Goal: Information Seeking & Learning: Check status

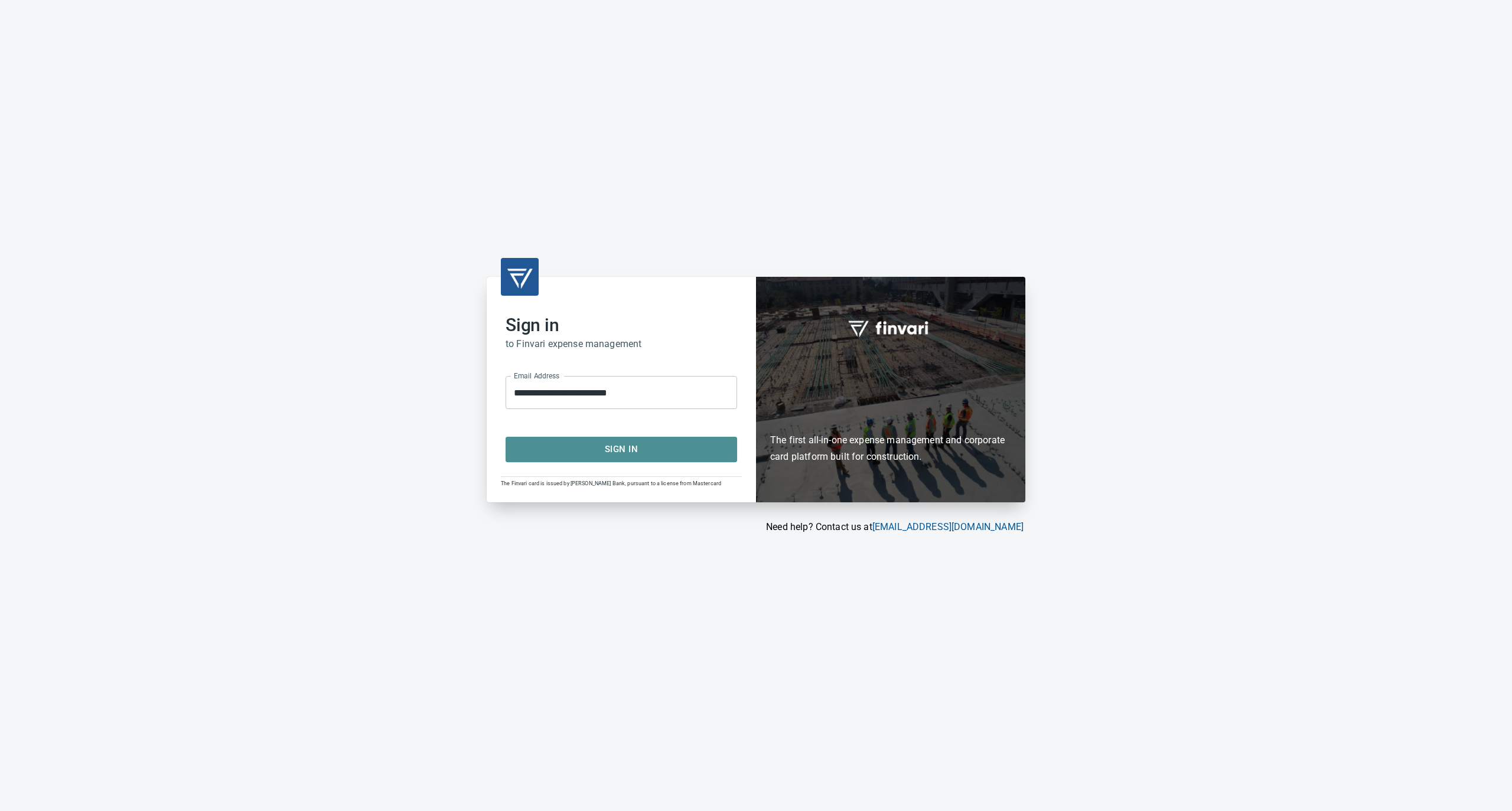
click at [588, 449] on span "Sign In" at bounding box center [622, 449] width 206 height 15
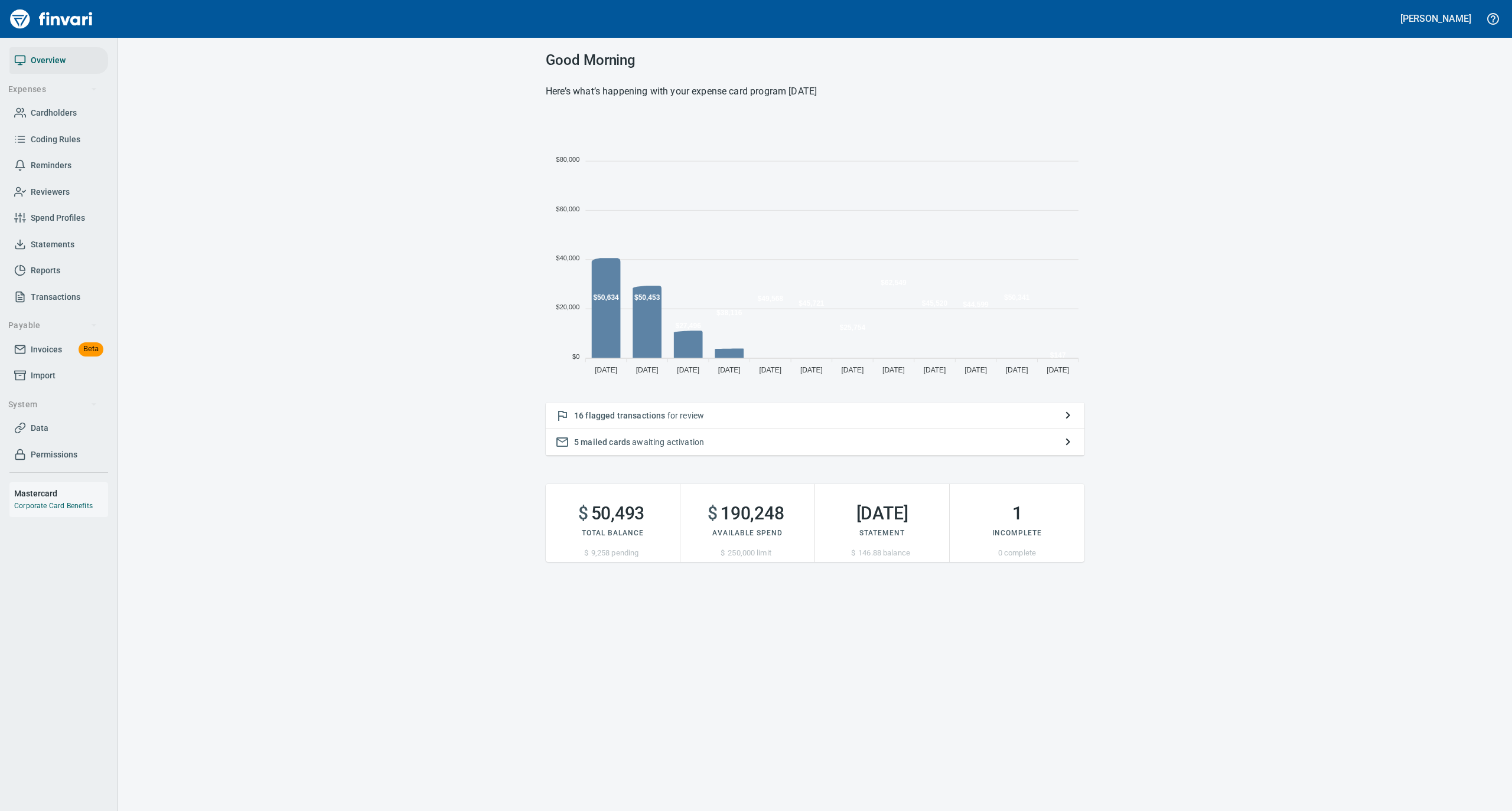
scroll to position [263, 527]
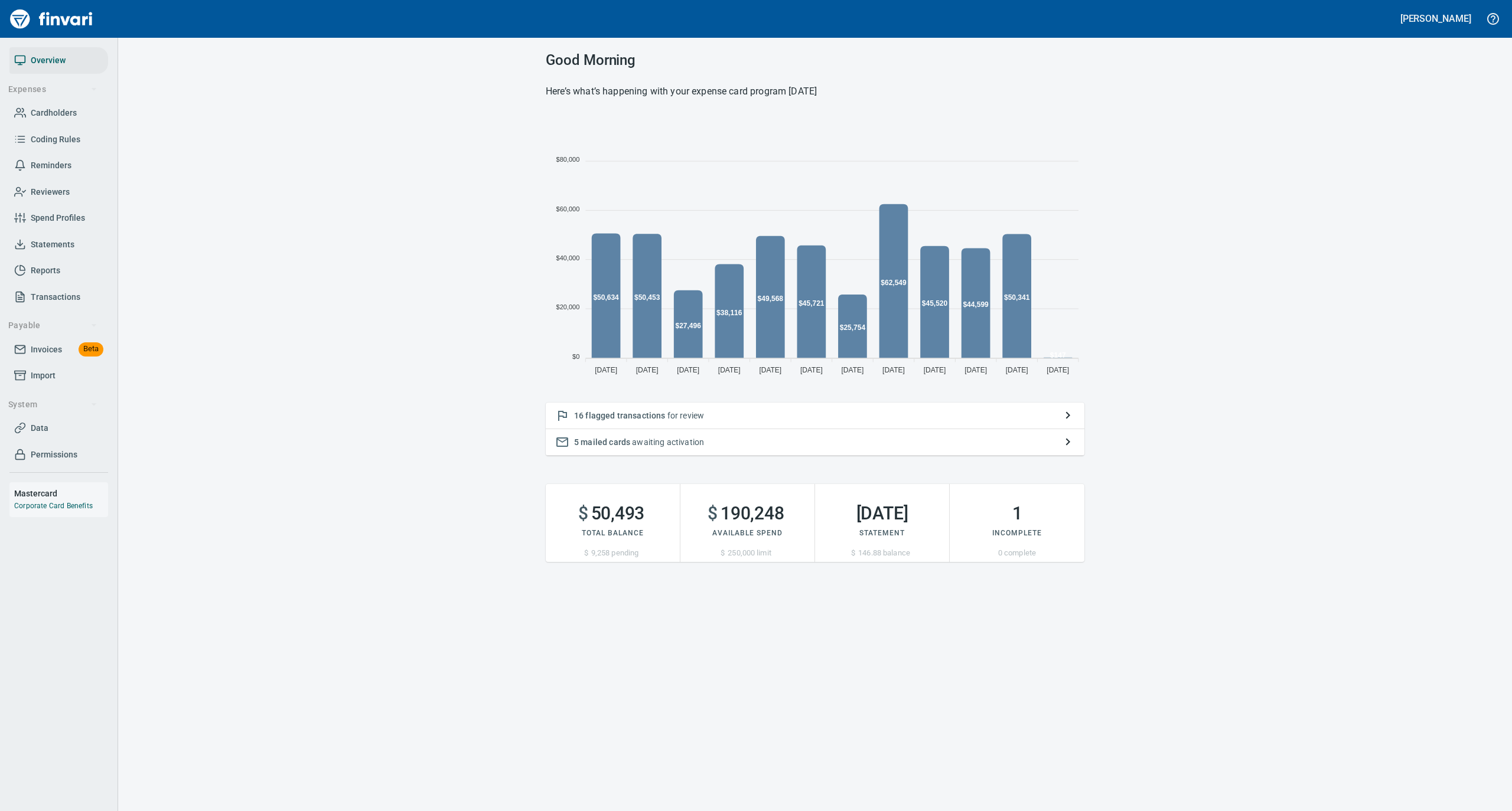
click at [61, 241] on span "Statements" at bounding box center [52, 244] width 44 height 14
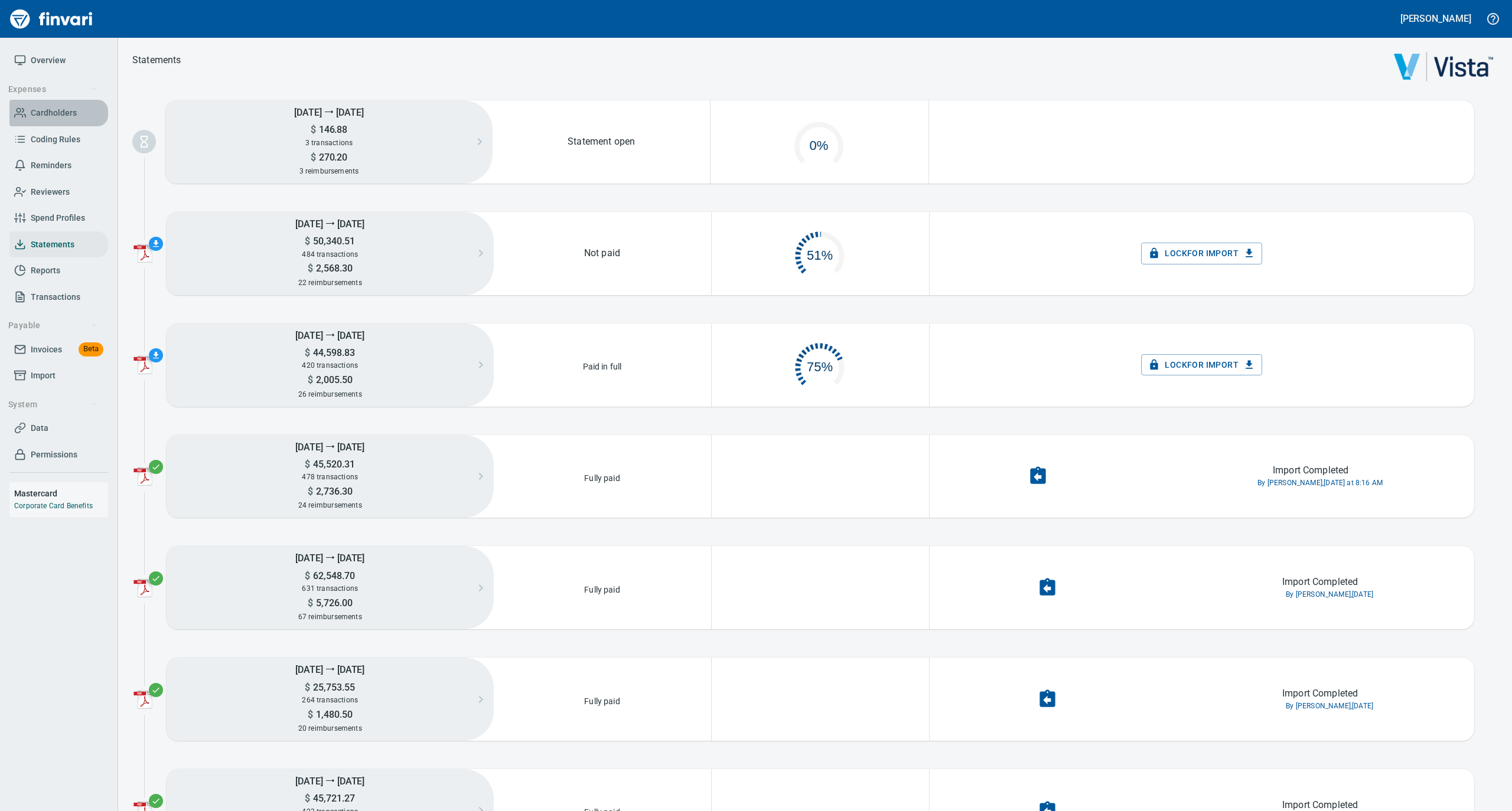
click at [38, 115] on span "Cardholders" at bounding box center [54, 113] width 46 height 14
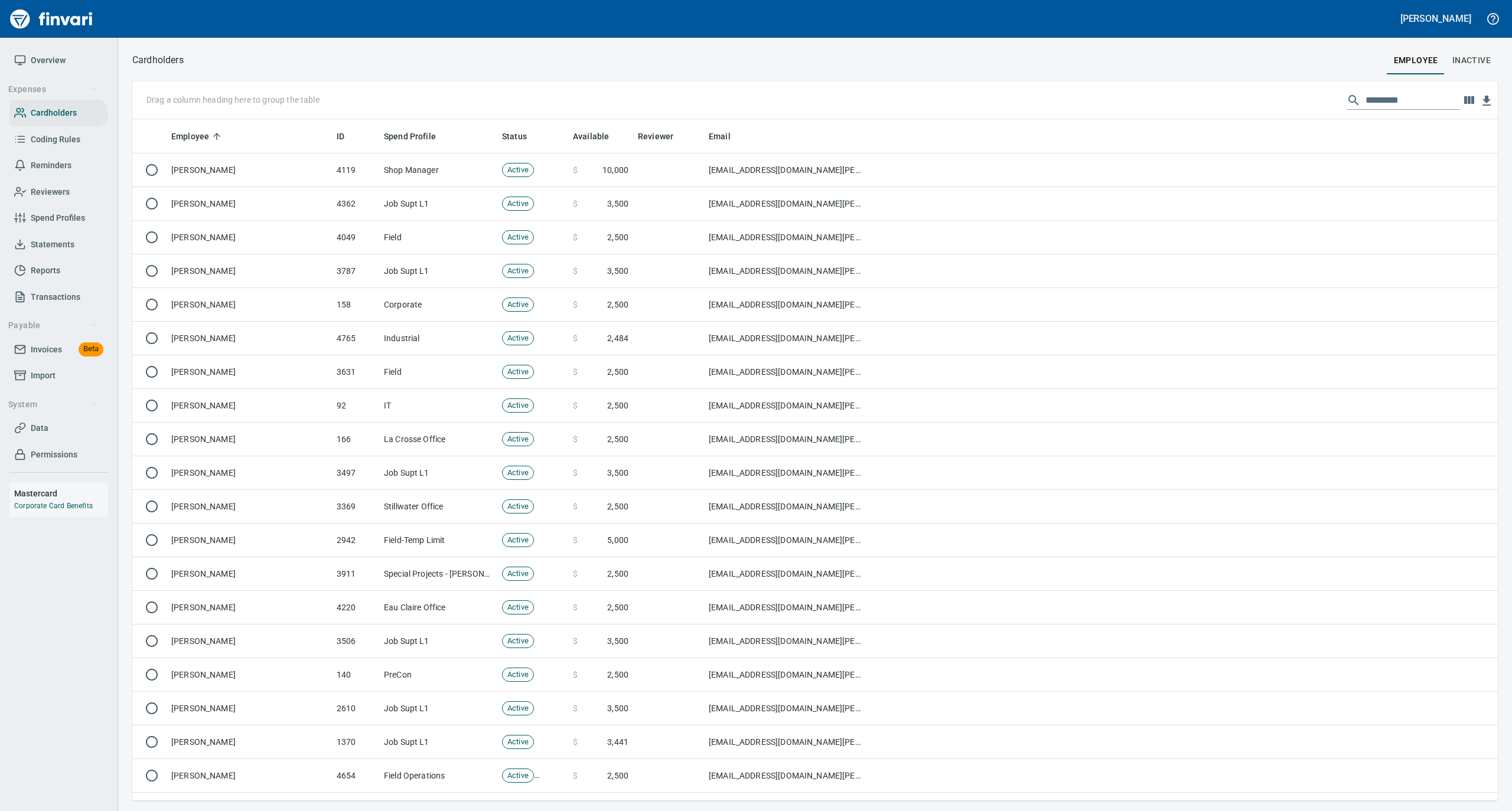
scroll to position [669, 1342]
click at [1386, 104] on input "text" at bounding box center [1413, 100] width 95 height 19
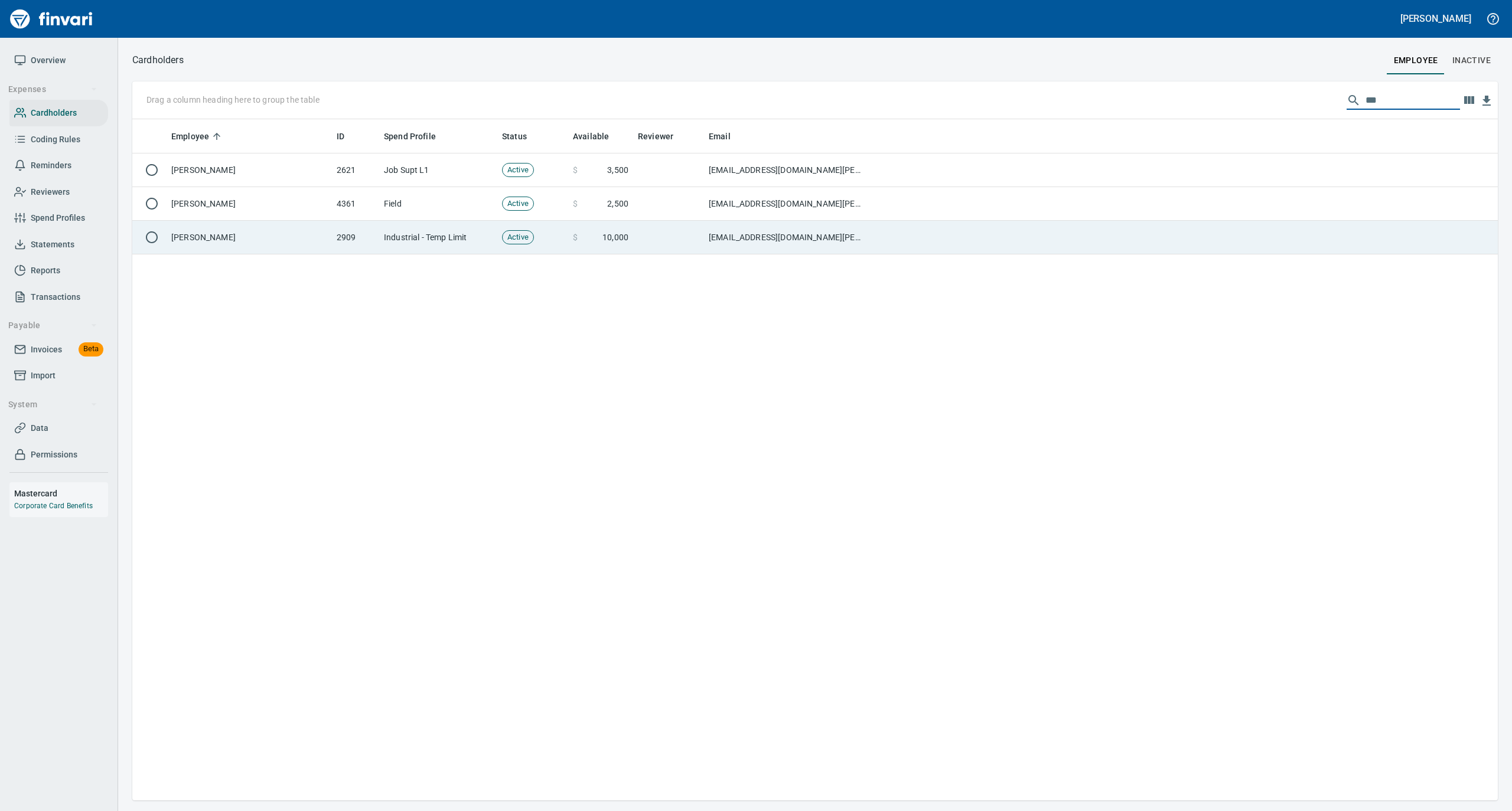
type input "***"
click at [212, 229] on td "Patrick Sullivan" at bounding box center [249, 237] width 165 height 33
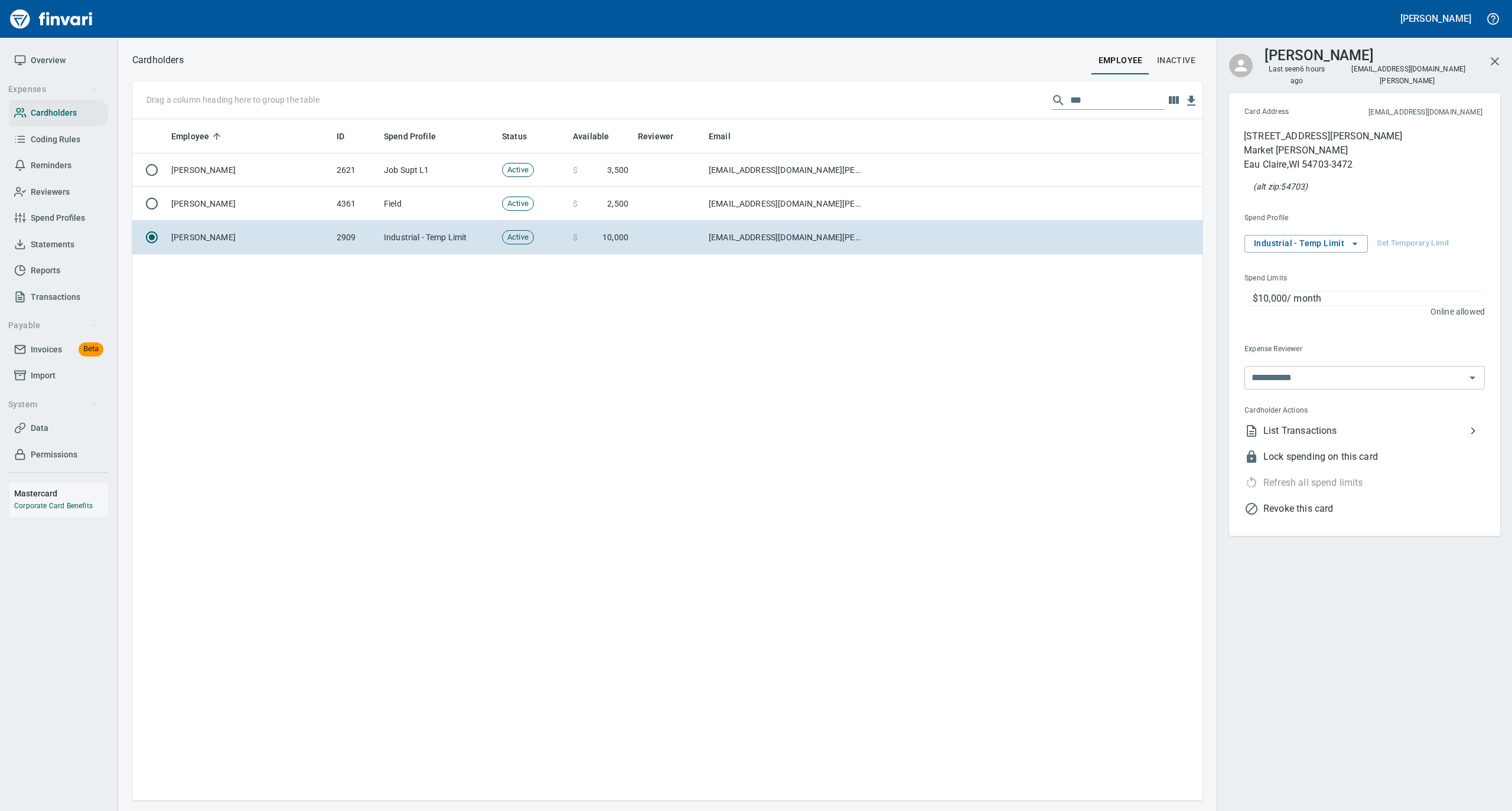
scroll to position [669, 1059]
click at [1275, 424] on span "List Transactions" at bounding box center [1364, 431] width 202 height 14
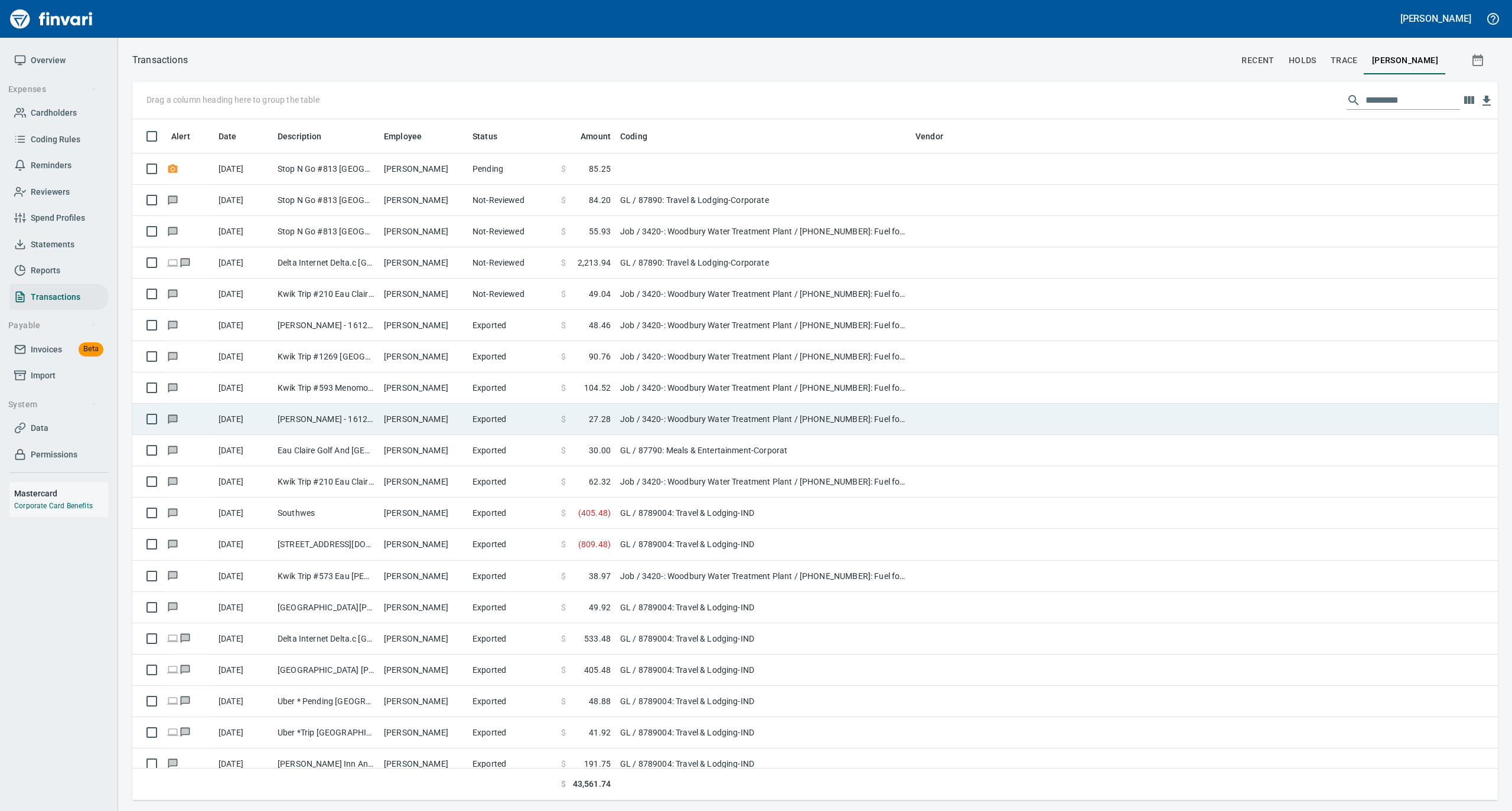
scroll to position [669, 1342]
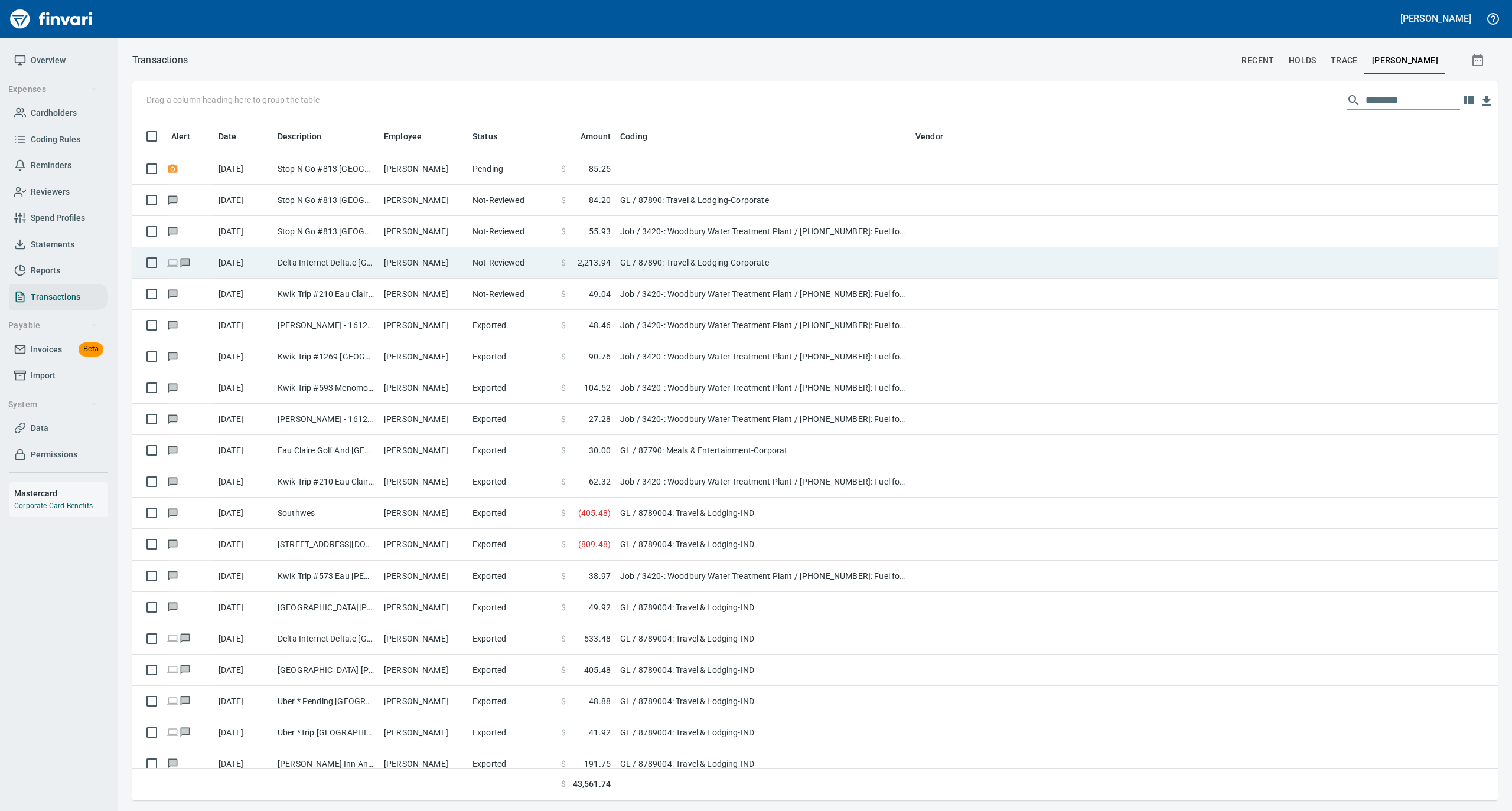
click at [416, 262] on td "Patrick Sullivan" at bounding box center [423, 263] width 89 height 32
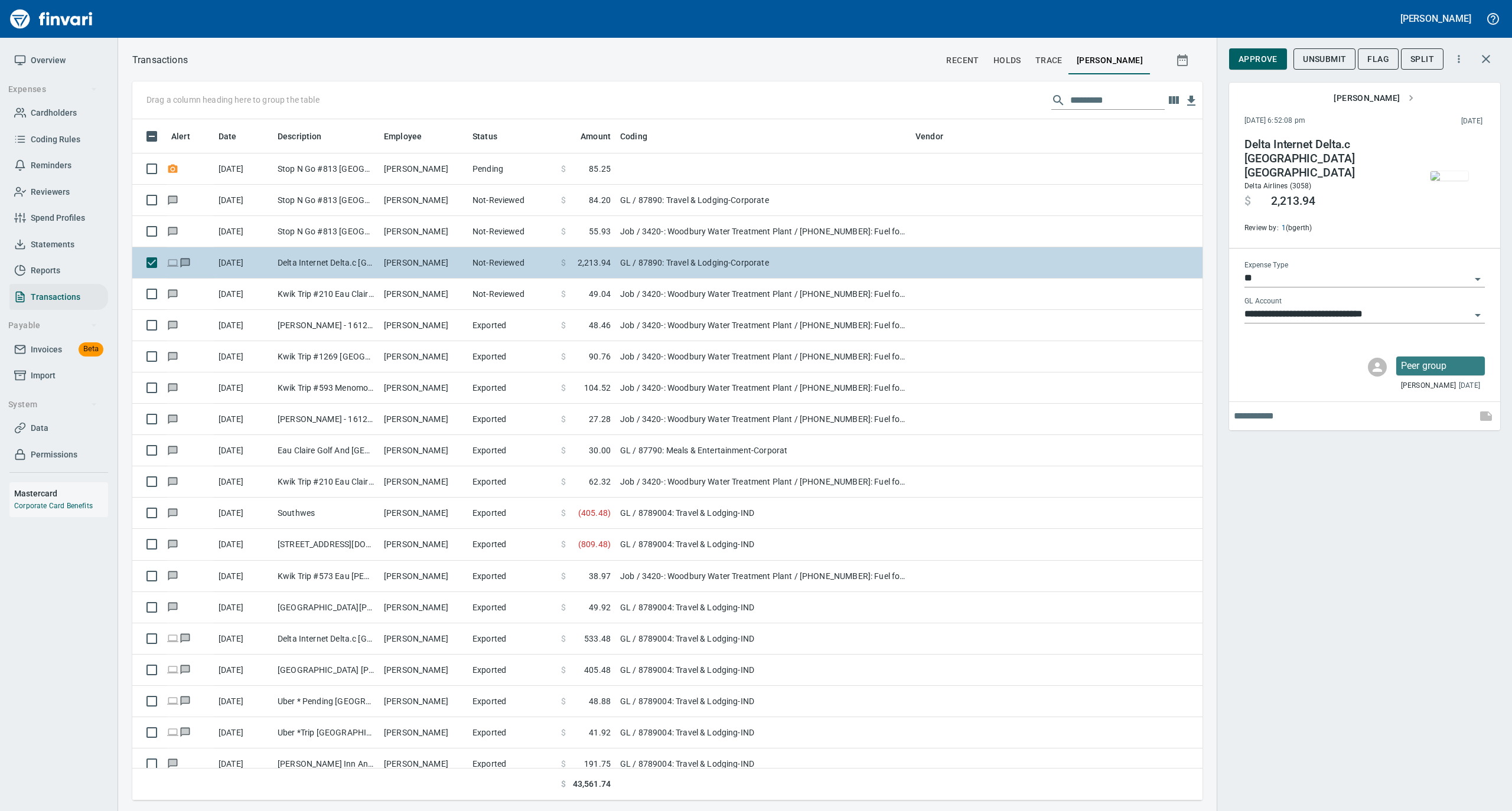
scroll to position [669, 1047]
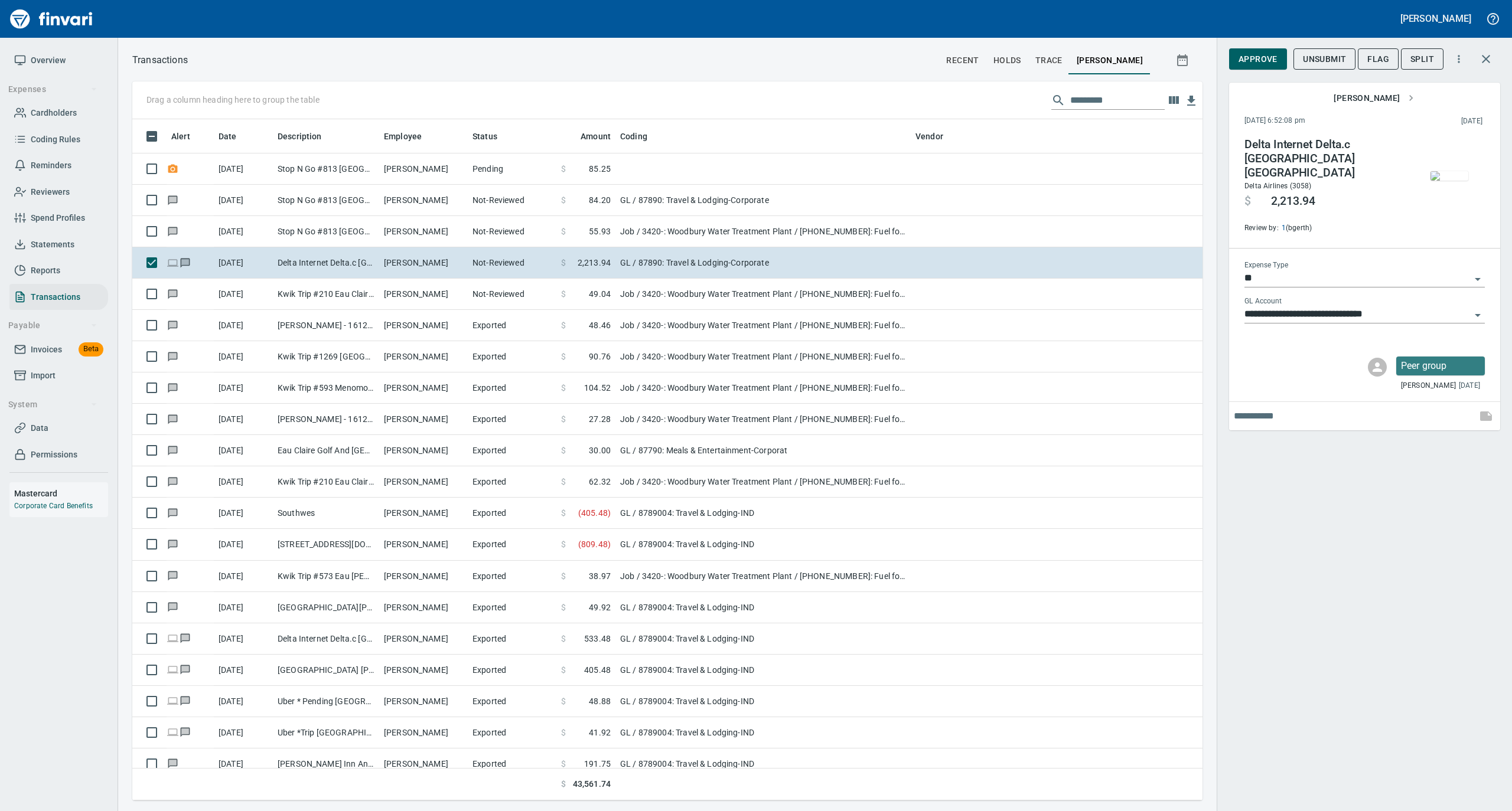
click at [1449, 171] on img "button" at bounding box center [1450, 176] width 38 height 9
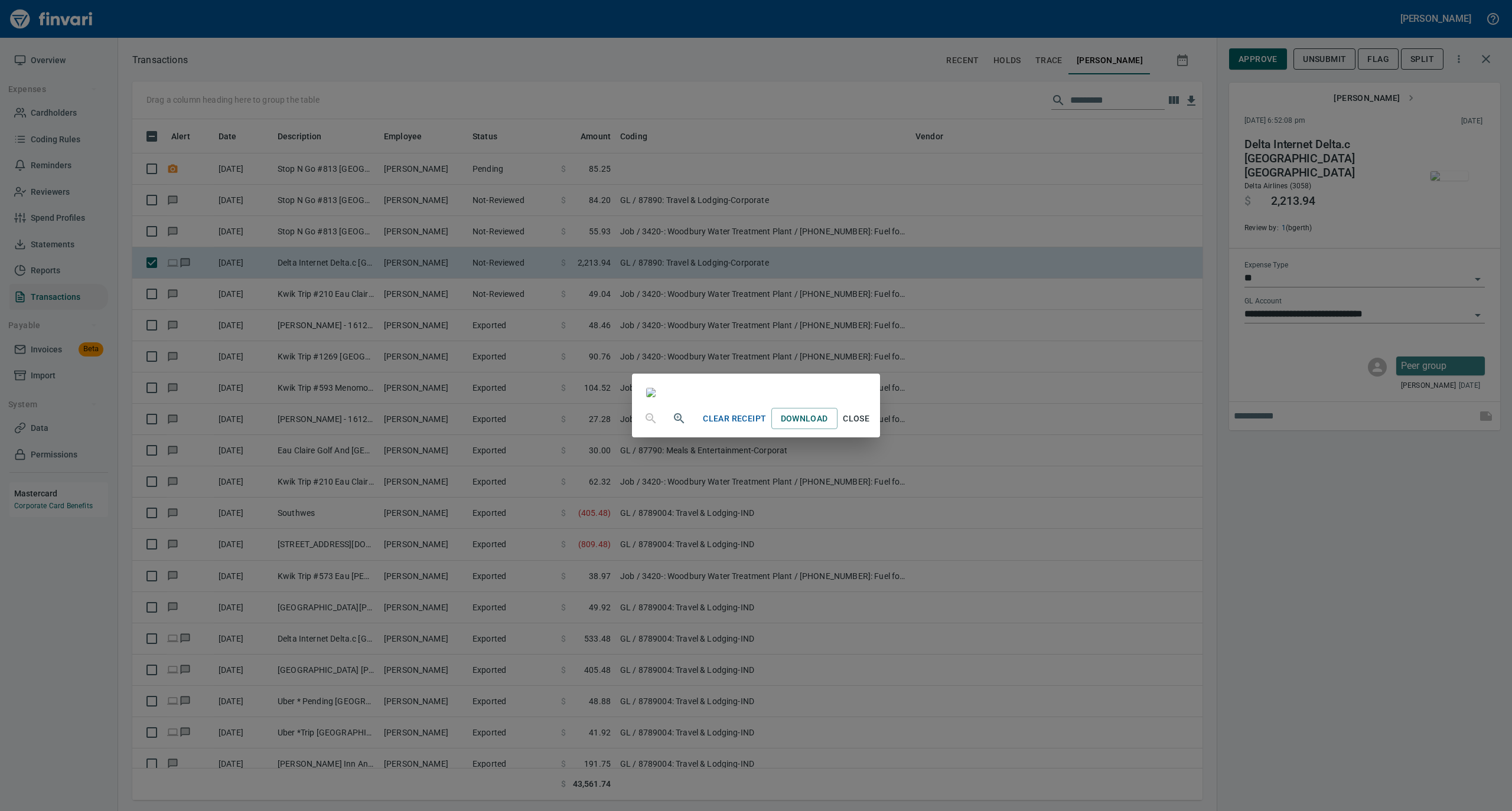
scroll to position [1810, 0]
click at [875, 430] on button "Close" at bounding box center [856, 418] width 38 height 22
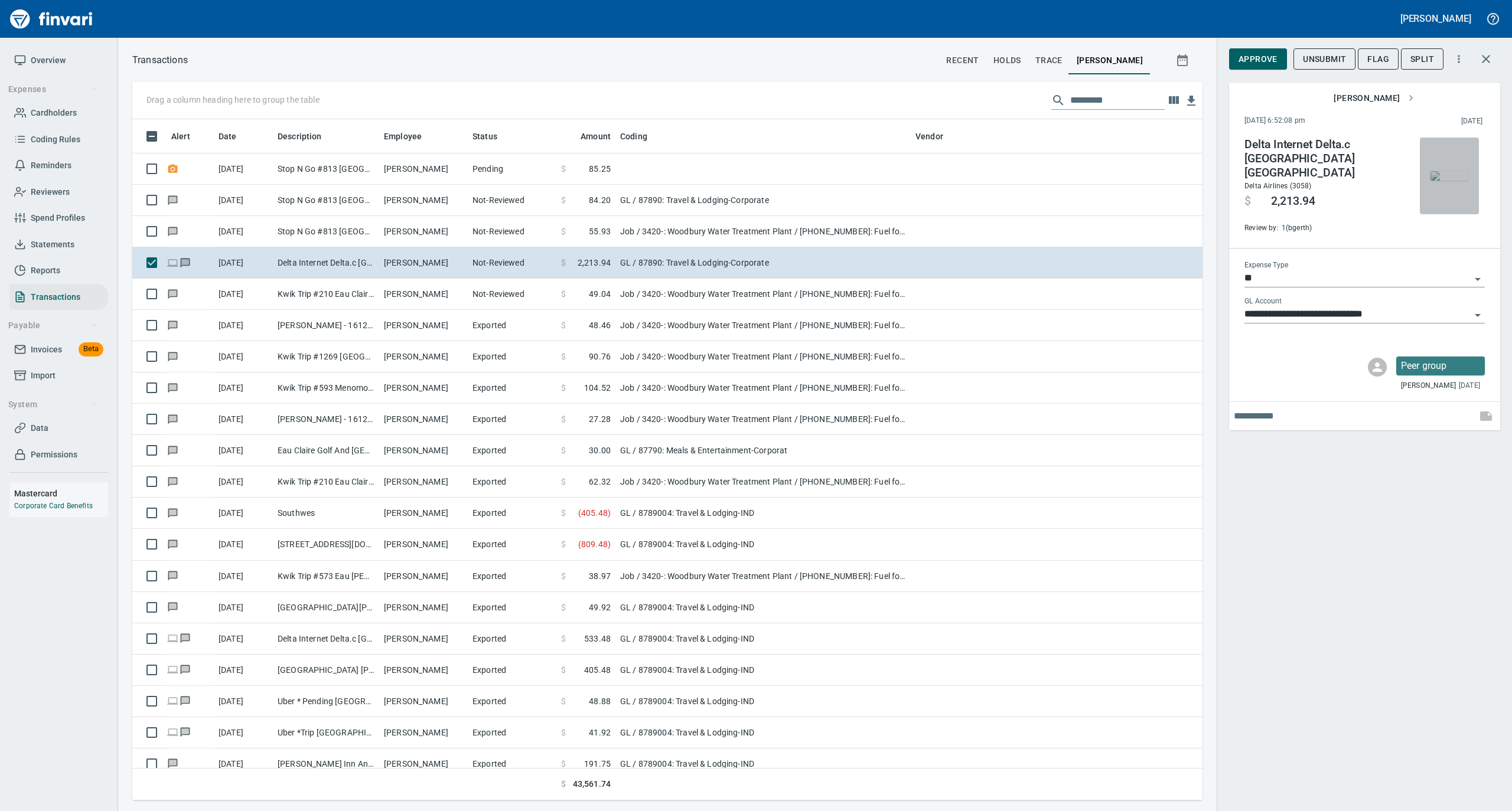
click at [1458, 181] on img "button" at bounding box center [1450, 176] width 38 height 9
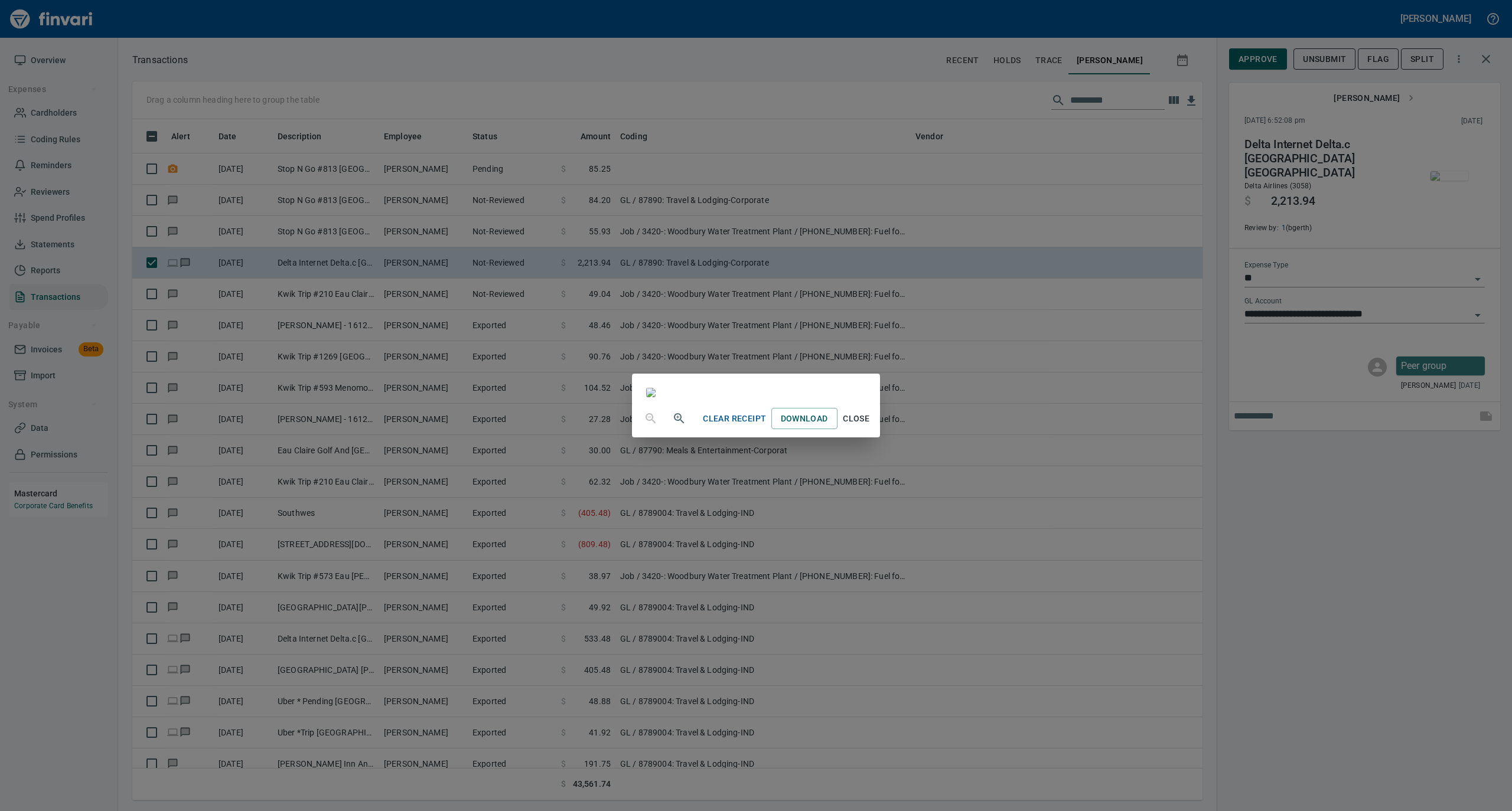
scroll to position [6264, 0]
drag, startPoint x: 1465, startPoint y: 770, endPoint x: 1505, endPoint y: 713, distance: 69.6
click at [871, 426] on span "Close" at bounding box center [856, 418] width 28 height 14
